Goal: Browse casually

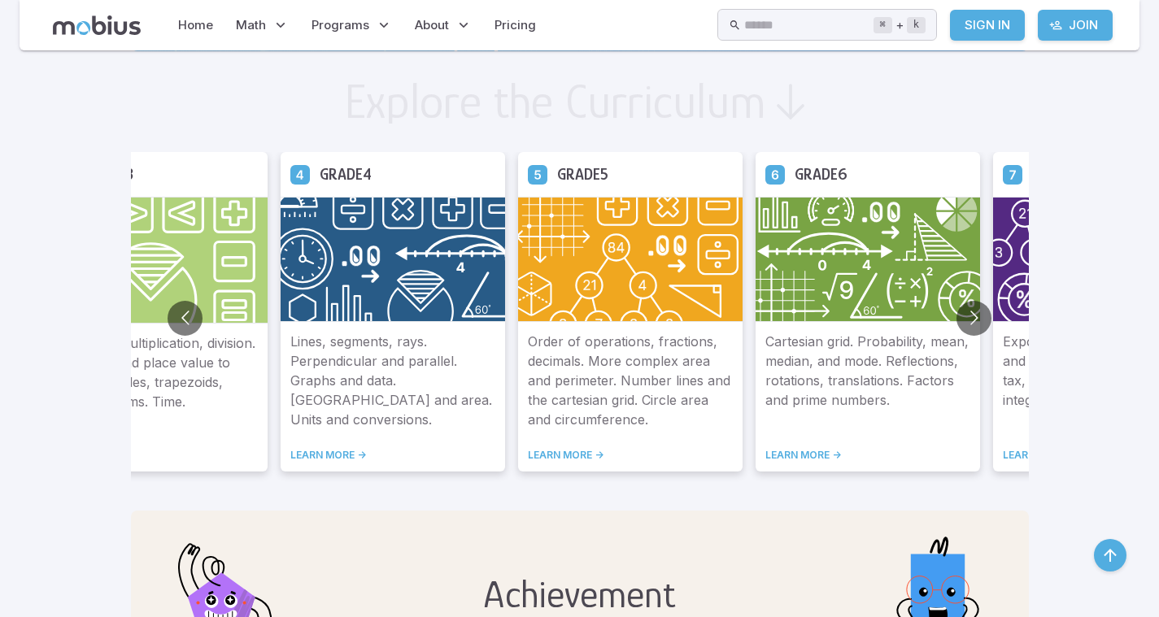
scroll to position [879, 0]
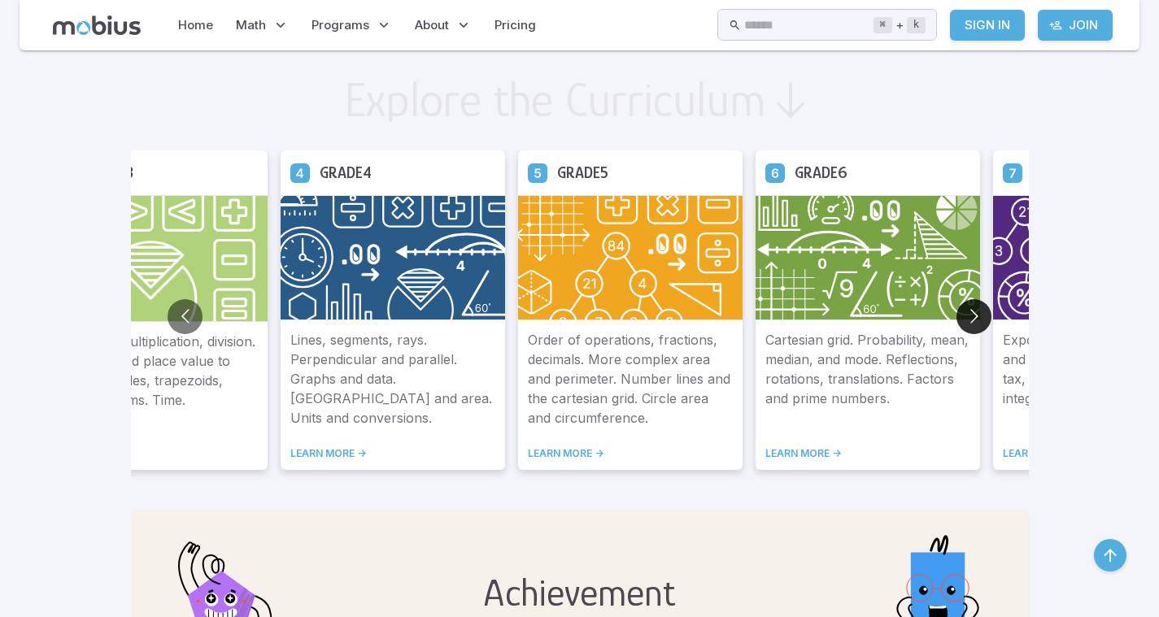
click at [957, 322] on button "Go to next slide" at bounding box center [974, 316] width 35 height 35
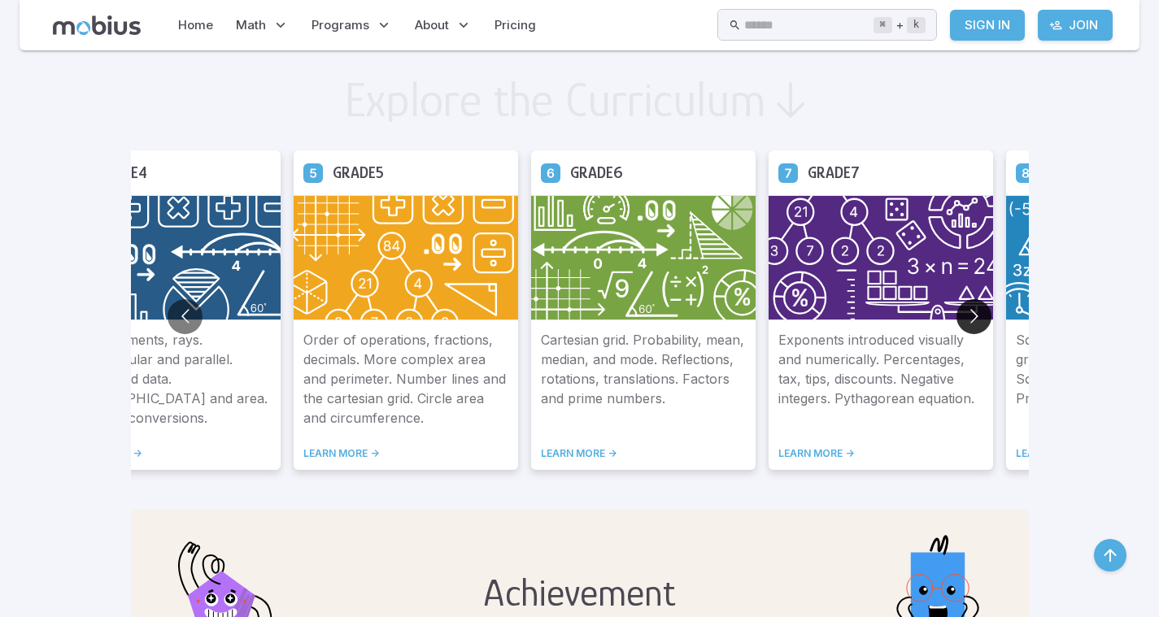
click at [957, 322] on button "Go to next slide" at bounding box center [974, 316] width 35 height 35
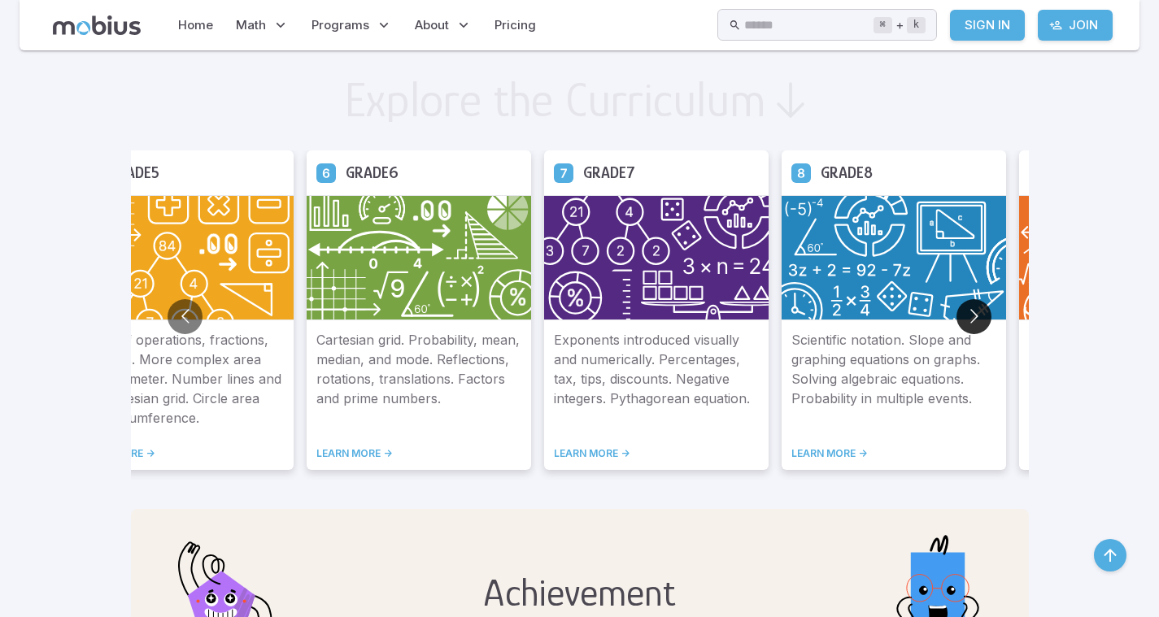
click at [957, 322] on button "Go to next slide" at bounding box center [974, 316] width 35 height 35
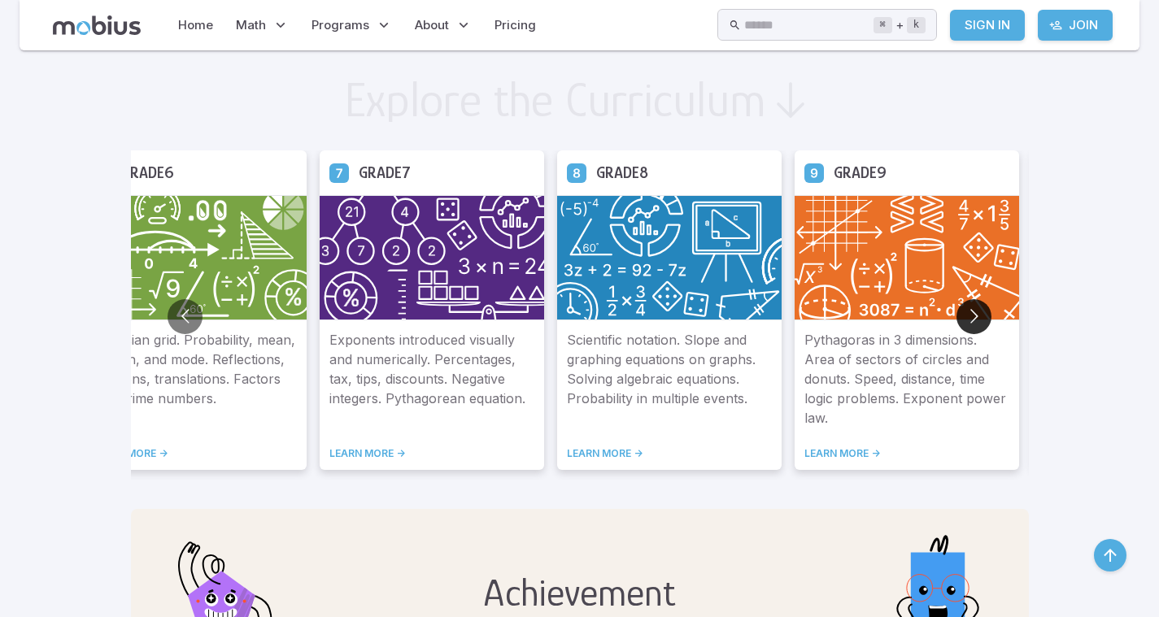
click at [957, 322] on button "Go to next slide" at bounding box center [974, 316] width 35 height 35
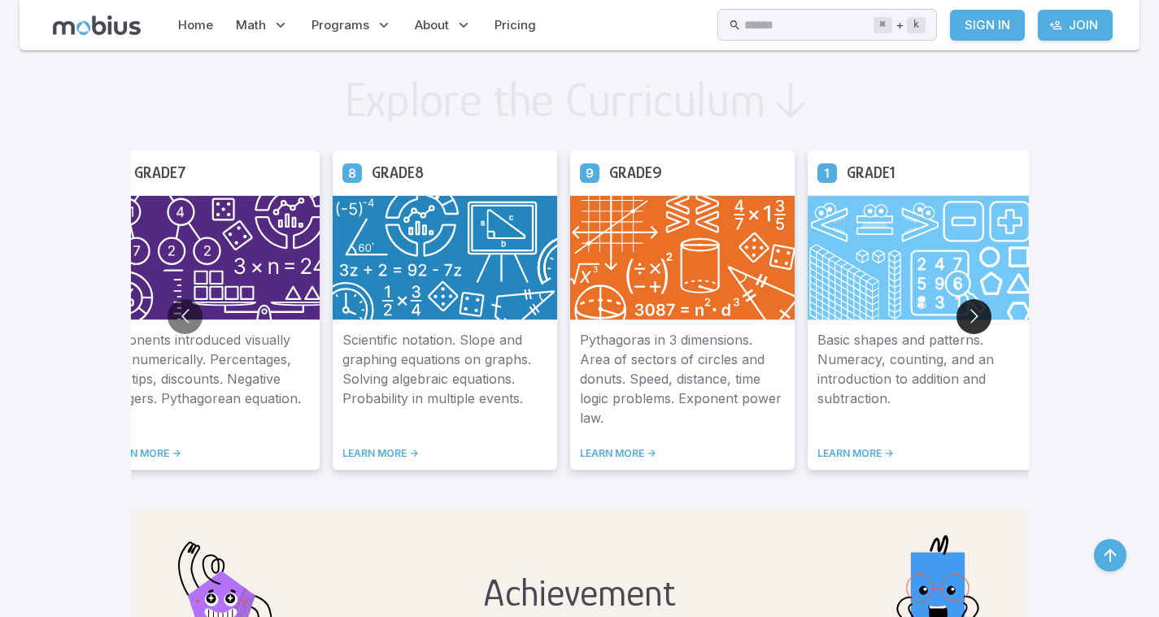
click at [957, 322] on button "Go to next slide" at bounding box center [974, 316] width 35 height 35
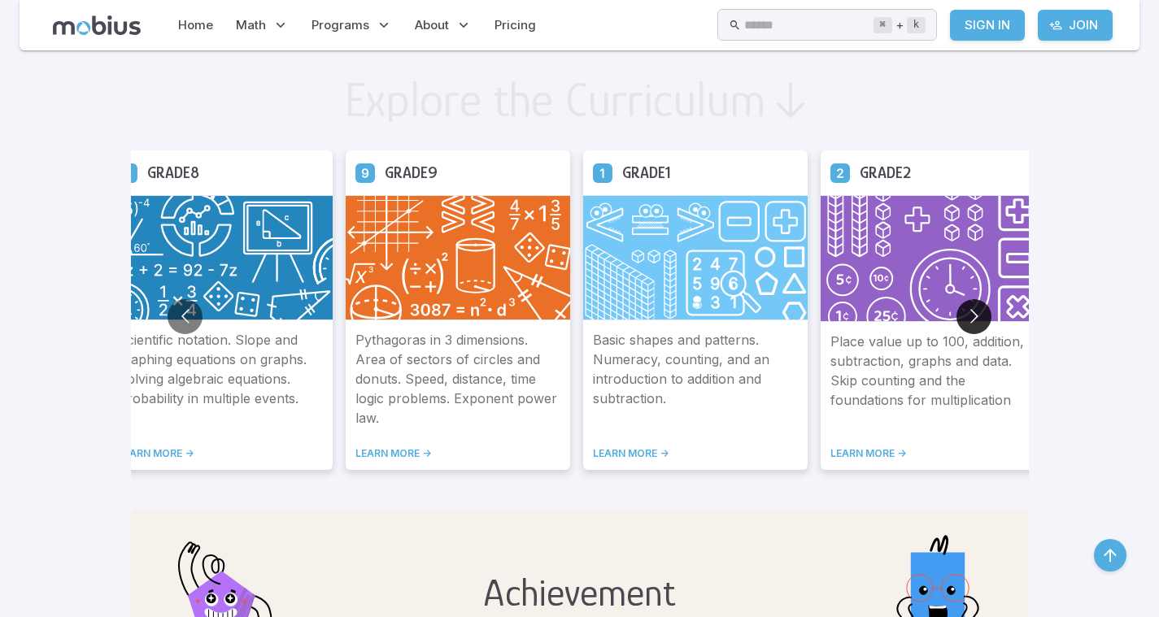
click at [957, 322] on button "Go to next slide" at bounding box center [974, 316] width 35 height 35
